Goal: Obtain resource: Download file/media

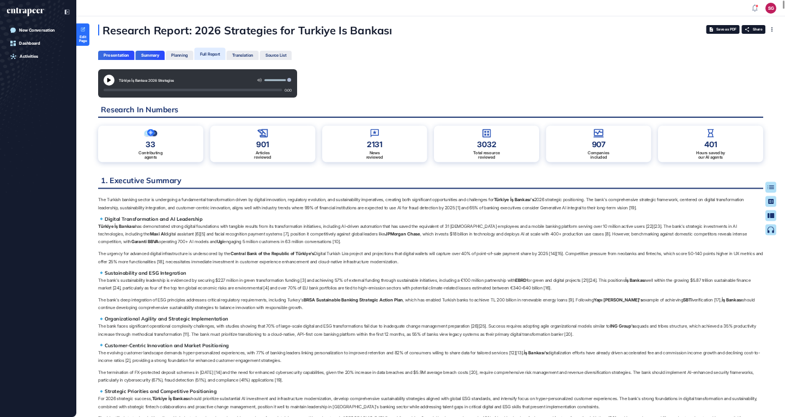
scroll to position [5, 1]
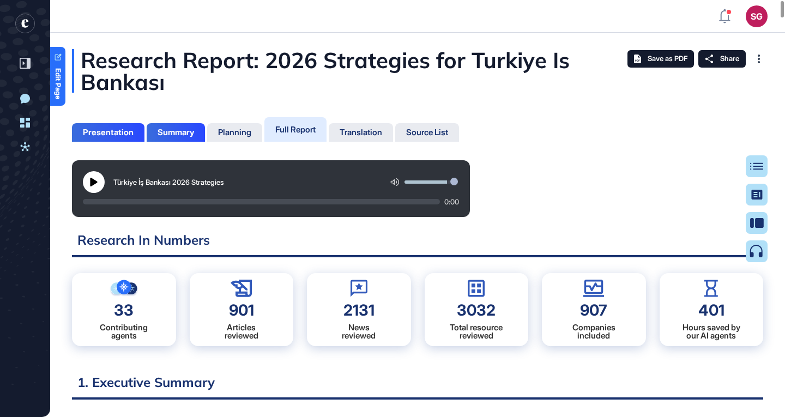
click at [631, 164] on div "Türkiye İş Bankası 2026 Strategies 0:00" at bounding box center [418, 188] width 692 height 57
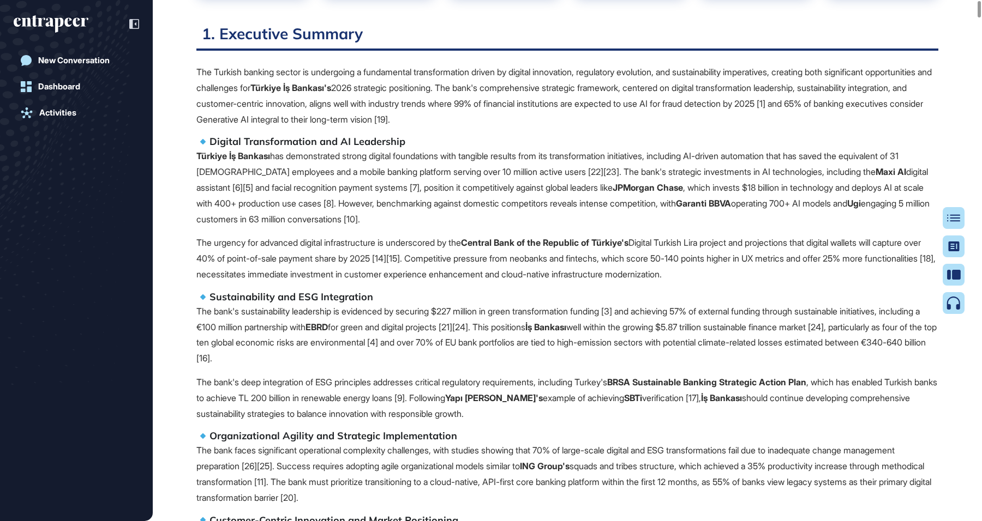
scroll to position [0, 0]
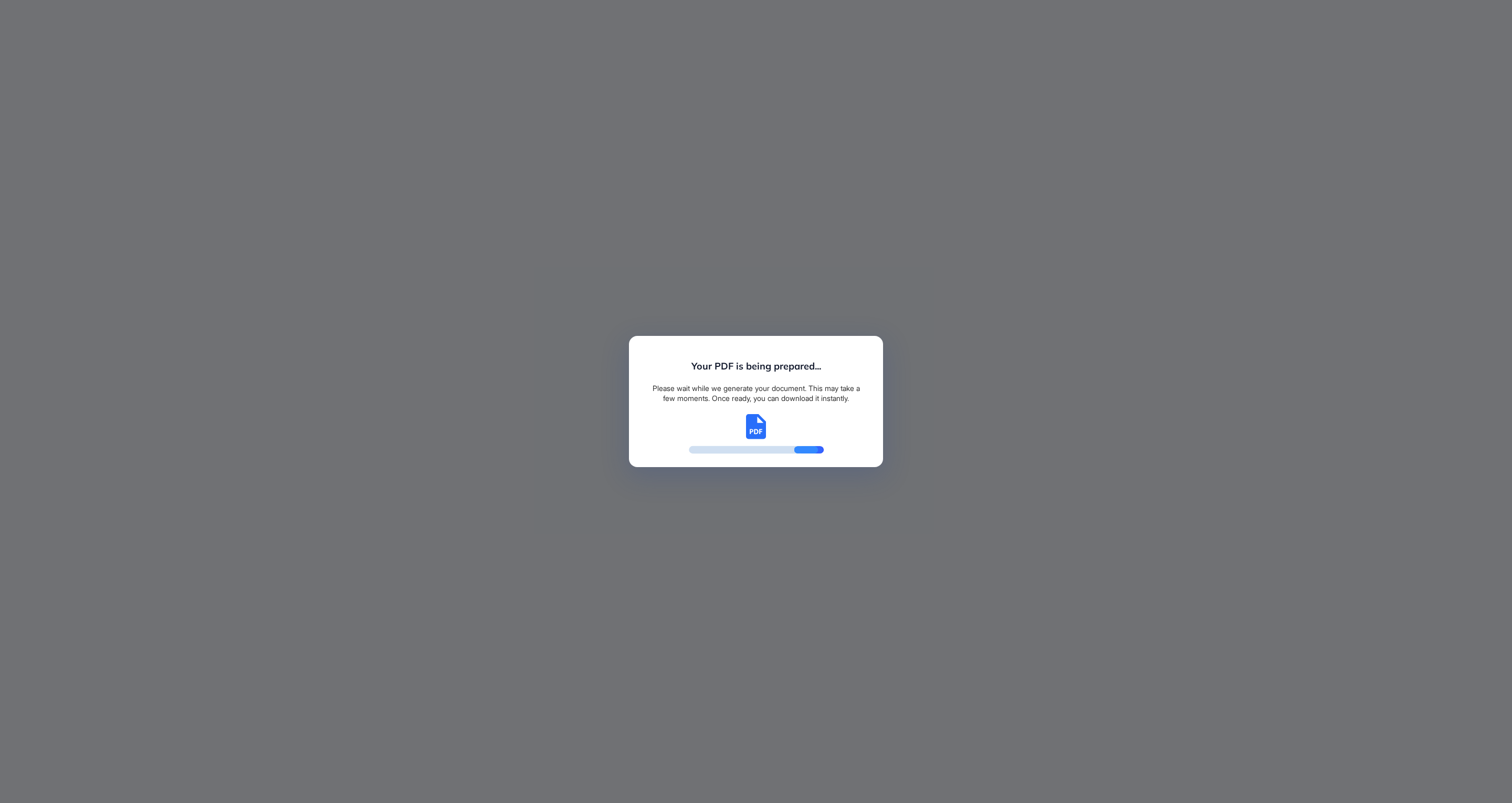
scroll to position [751, 3]
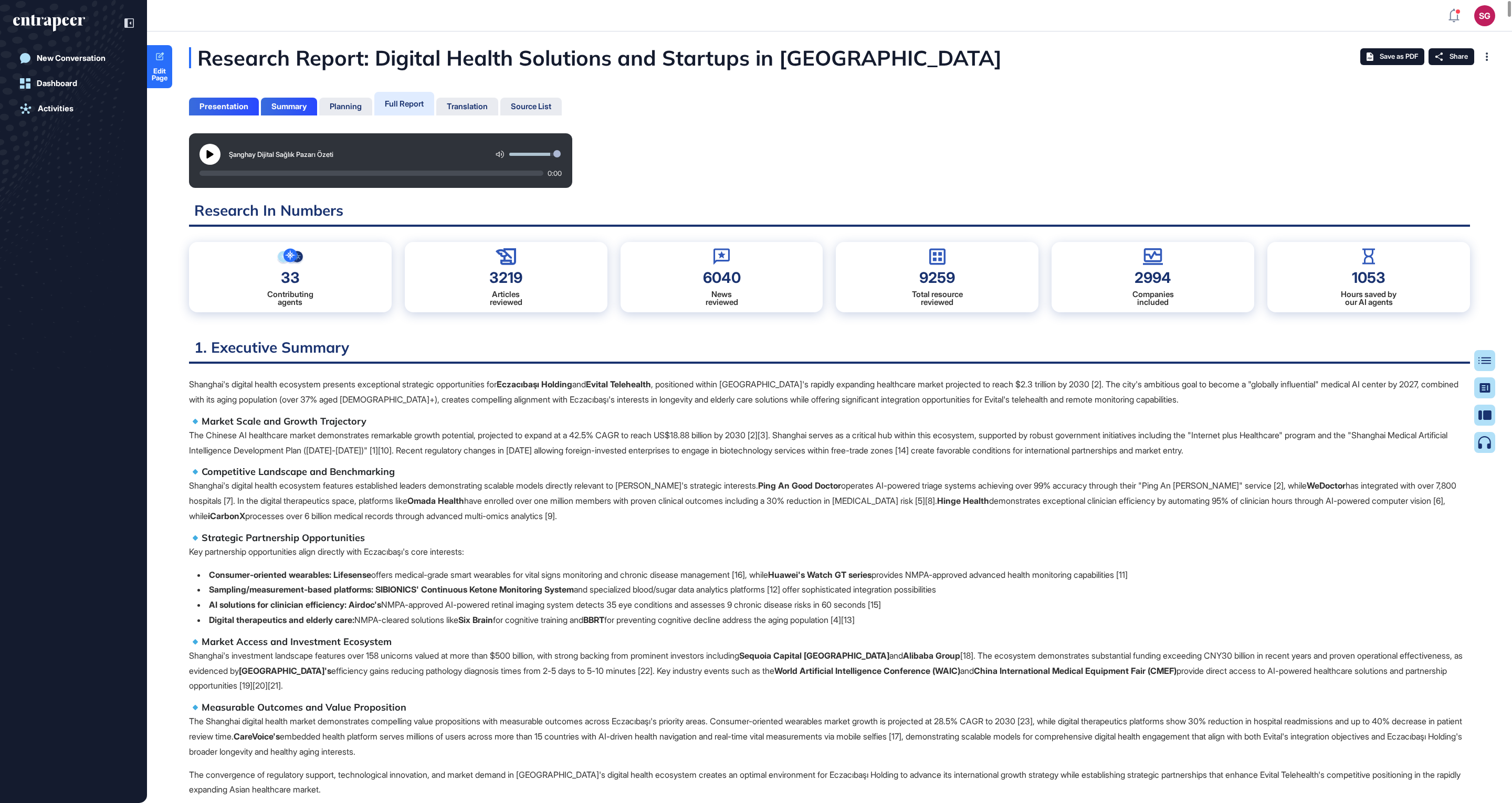
scroll to position [751, 3]
click at [206, 151] on icon at bounding box center [210, 154] width 9 height 9
click at [209, 155] on icon at bounding box center [210, 154] width 9 height 9
